Goal: Navigation & Orientation: Find specific page/section

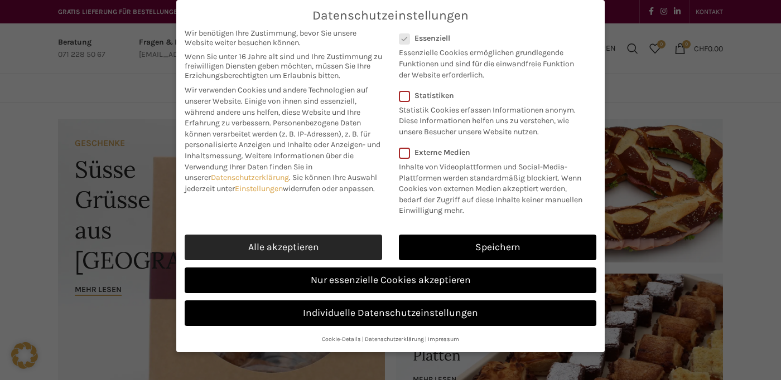
click at [262, 241] on link "Alle akzeptieren" at bounding box center [283, 248] width 197 height 26
checkbox input "true"
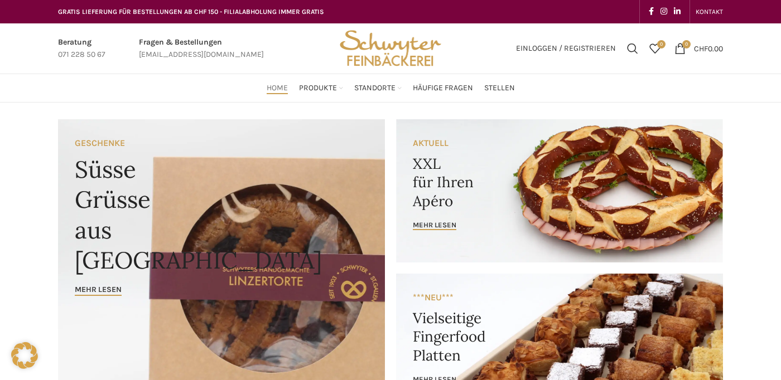
click at [283, 88] on span "Home" at bounding box center [277, 88] width 21 height 11
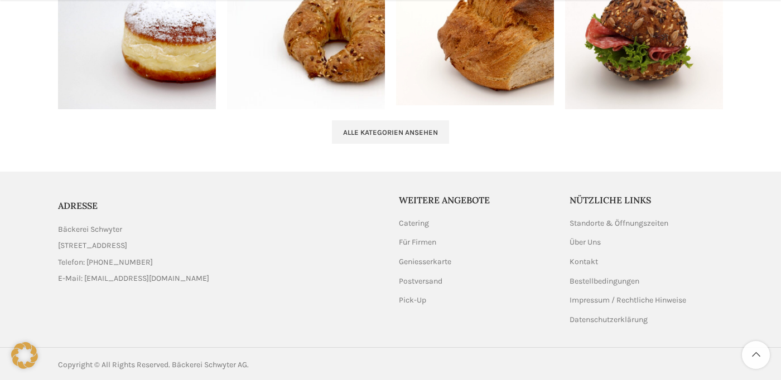
scroll to position [1254, 0]
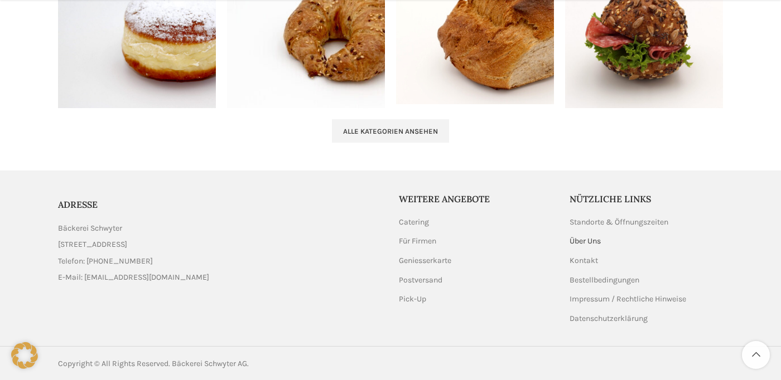
click at [575, 238] on link "Über Uns" at bounding box center [585, 241] width 32 height 11
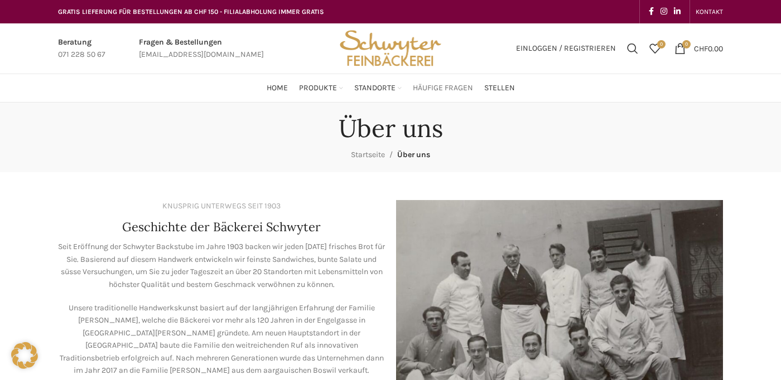
click at [425, 88] on span "Häufige Fragen" at bounding box center [443, 88] width 60 height 11
